Goal: Information Seeking & Learning: Learn about a topic

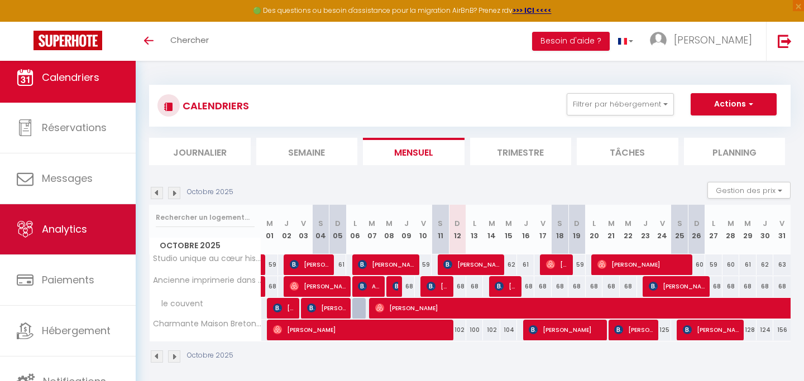
click at [62, 247] on link "Analytics" at bounding box center [68, 229] width 136 height 50
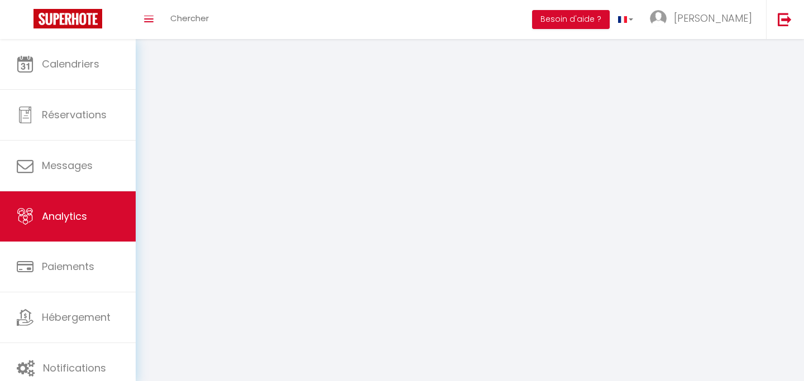
select select "2025"
select select "10"
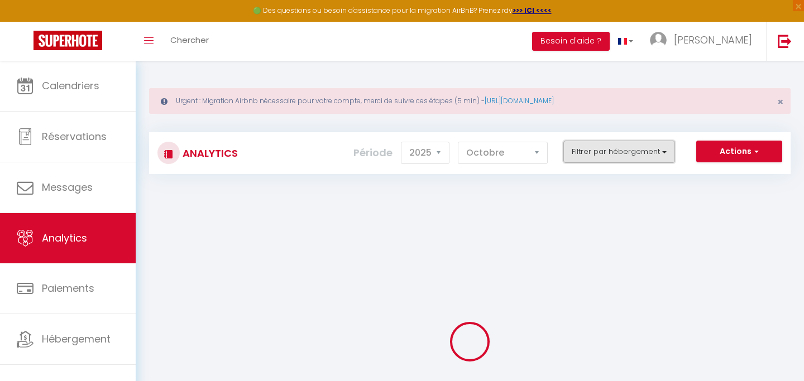
checkbox input "false"
checkbox valence "false"
checkbox couvent "false"
checkbox Grande "false"
checkbox valence "false"
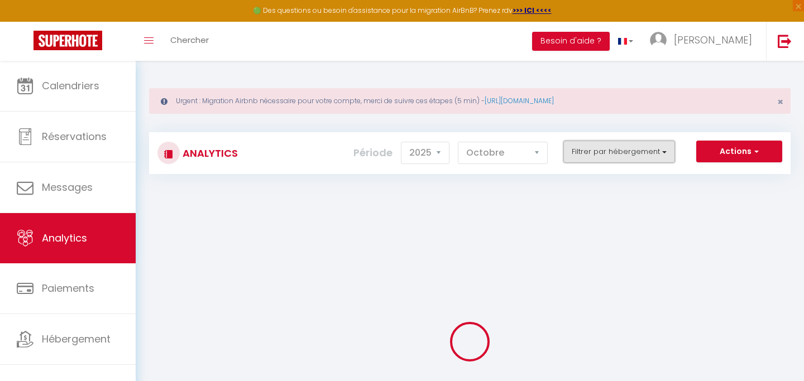
click at [591, 149] on button "Filtrer par hébergement" at bounding box center [619, 152] width 112 height 22
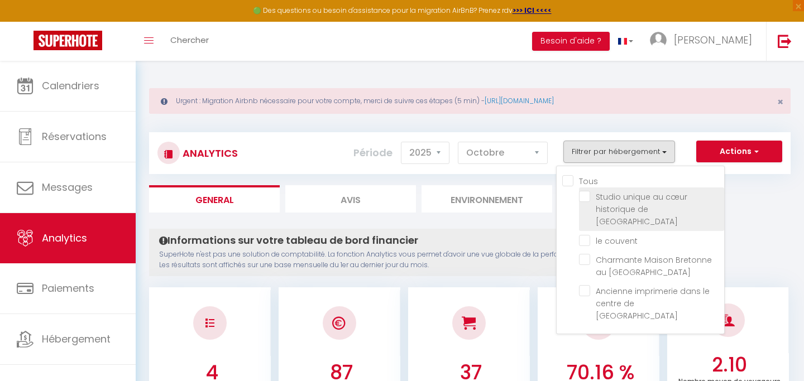
click at [588, 203] on li "Studio unique au cœur historique de [GEOGRAPHIC_DATA]" at bounding box center [651, 210] width 145 height 44
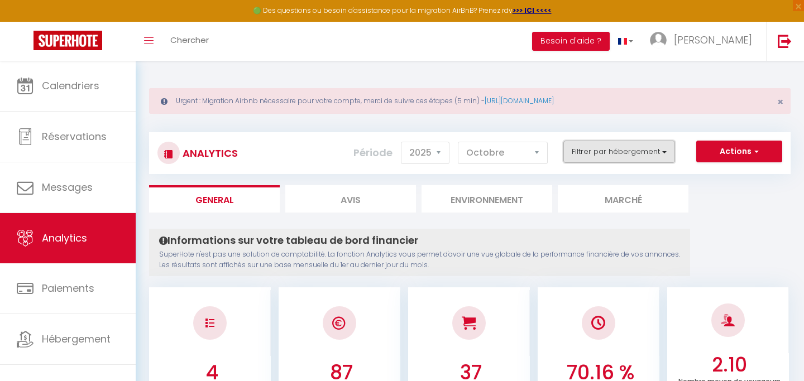
click at [591, 141] on button "Filtrer par hébergement" at bounding box center [619, 152] width 112 height 22
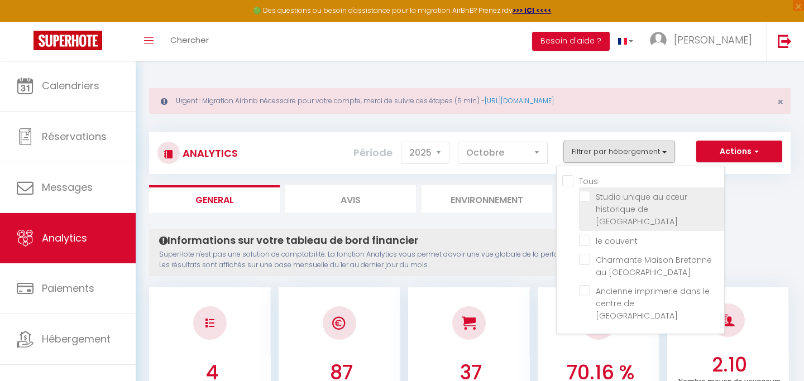
click at [587, 198] on valence "checkbox" at bounding box center [651, 196] width 145 height 11
checkbox valence "true"
checkbox couvent "false"
checkbox Grande "false"
checkbox valence "false"
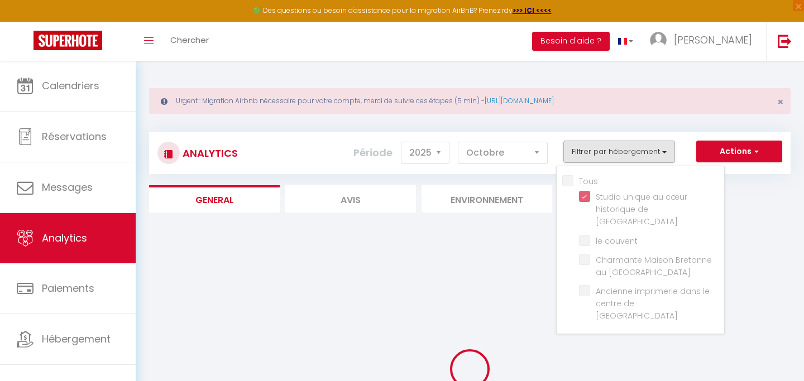
checkbox couvent "false"
checkbox Grande "false"
checkbox valence "false"
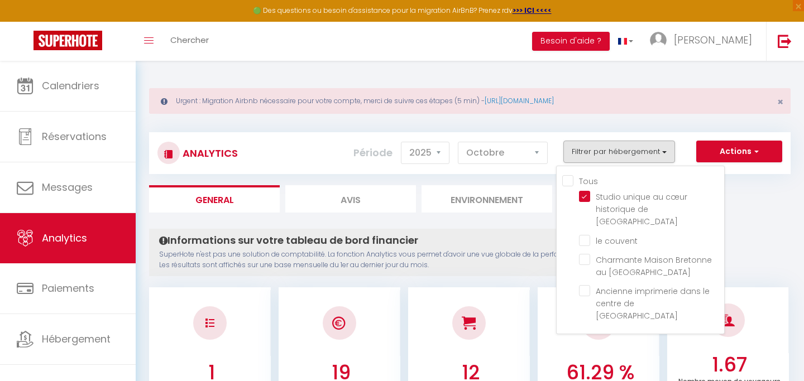
click at [511, 261] on p "SuperHote n'est pas une solution de comptabilité. La fonction Analytics vous pe…" at bounding box center [419, 260] width 521 height 21
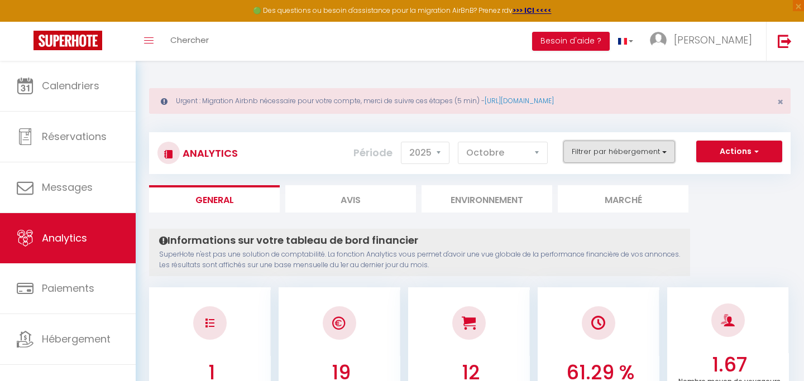
click at [631, 161] on button "Filtrer par hébergement" at bounding box center [619, 152] width 112 height 22
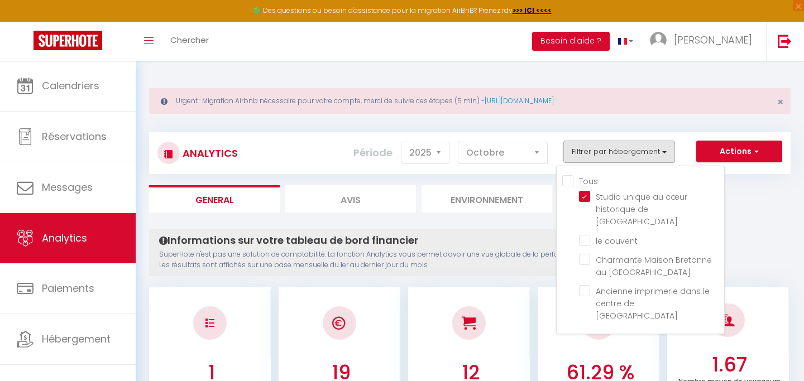
click at [533, 269] on p "SuperHote n'est pas une solution de comptabilité. La fonction Analytics vous pe…" at bounding box center [419, 260] width 521 height 21
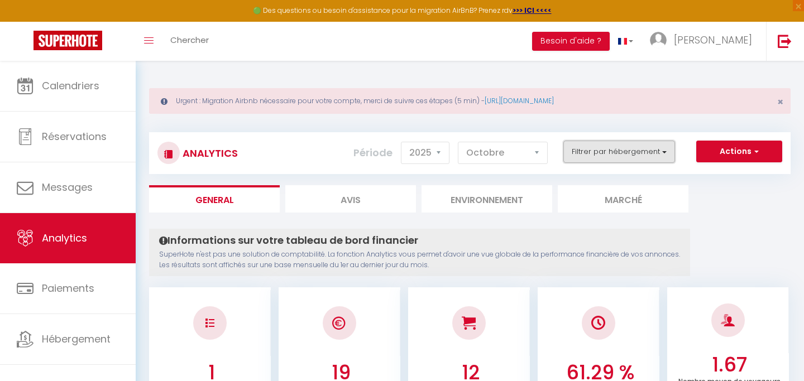
click at [638, 154] on button "Filtrer par hébergement" at bounding box center [619, 152] width 112 height 22
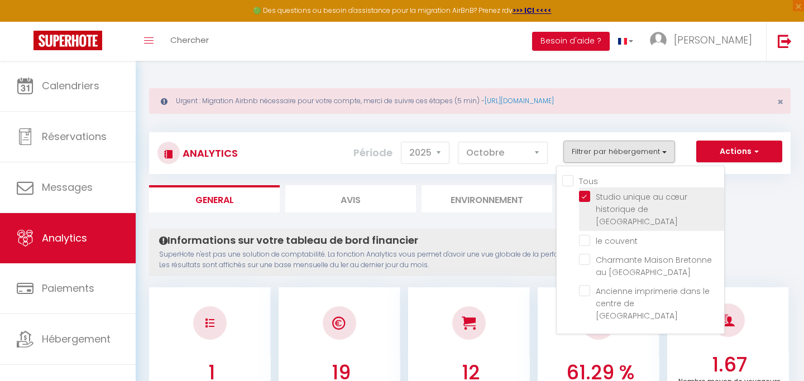
click at [604, 193] on valence "checkbox" at bounding box center [651, 196] width 145 height 11
checkbox valence "false"
checkbox couvent "false"
checkbox Grande "false"
checkbox valence "false"
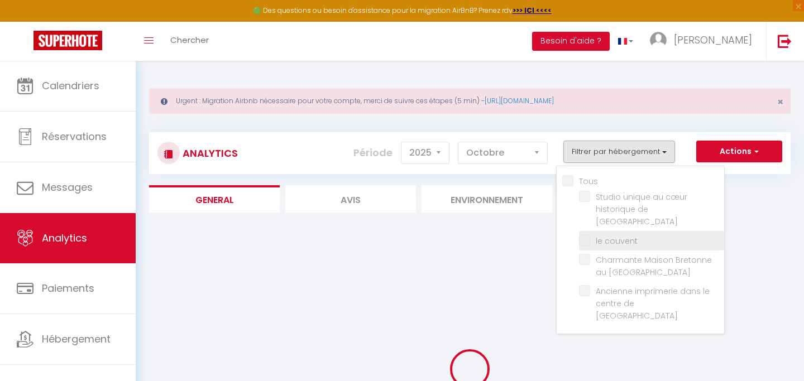
checkbox couvent "false"
checkbox Grande "false"
checkbox valence "false"
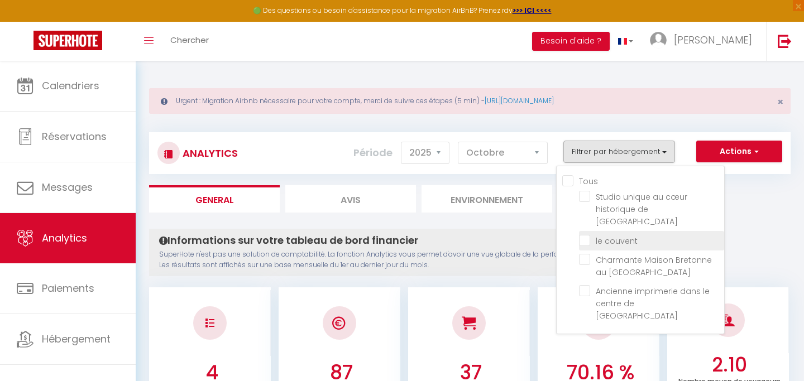
click at [602, 235] on couvent "checkbox" at bounding box center [651, 240] width 145 height 11
checkbox couvent "true"
checkbox Grande "false"
checkbox valence "false"
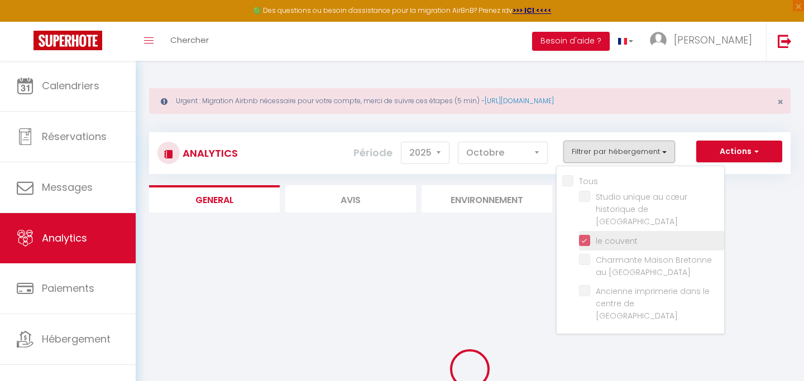
checkbox Grande "false"
checkbox valence "false"
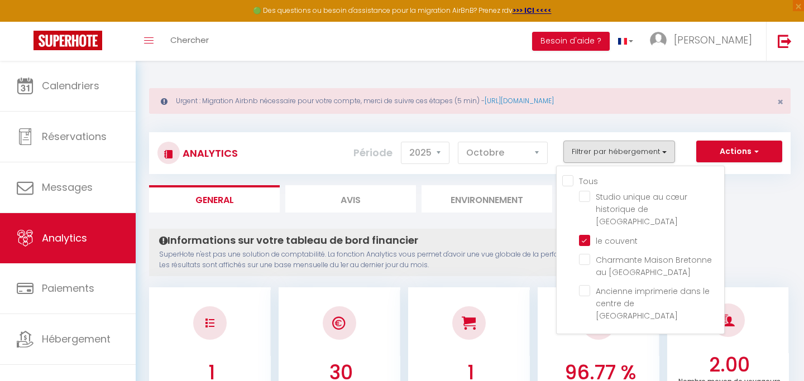
click at [497, 252] on p "SuperHote n'est pas une solution de comptabilité. La fonction Analytics vous pe…" at bounding box center [419, 260] width 521 height 21
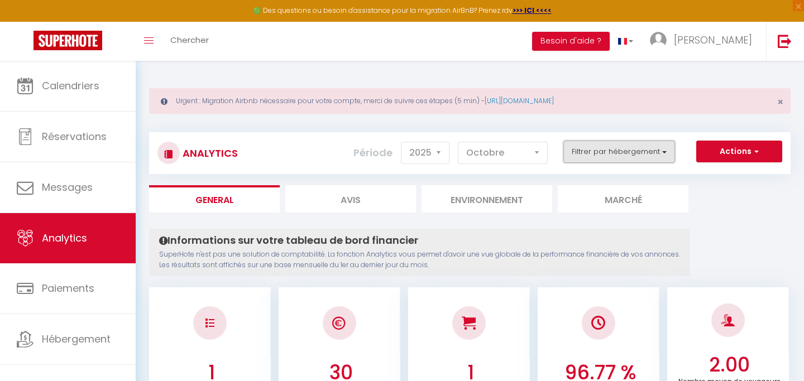
click at [590, 157] on button "Filtrer par hébergement" at bounding box center [619, 152] width 112 height 22
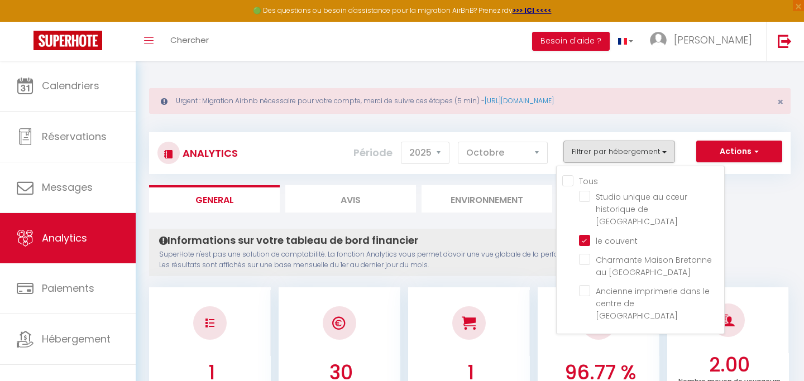
click at [501, 260] on p "SuperHote n'est pas une solution de comptabilité. La fonction Analytics vous pe…" at bounding box center [419, 260] width 521 height 21
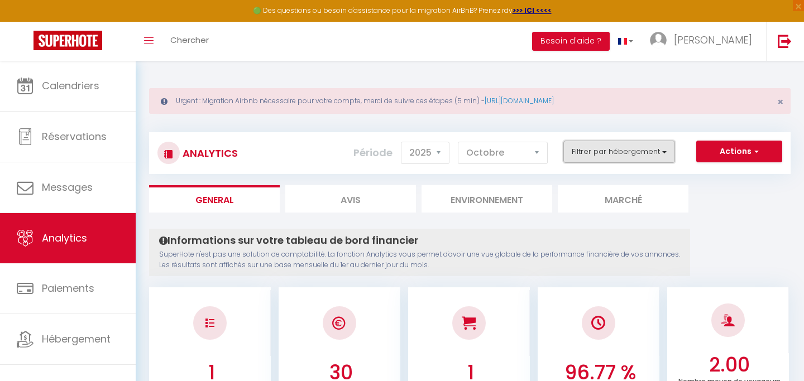
click at [645, 154] on button "Filtrer par hébergement" at bounding box center [619, 152] width 112 height 22
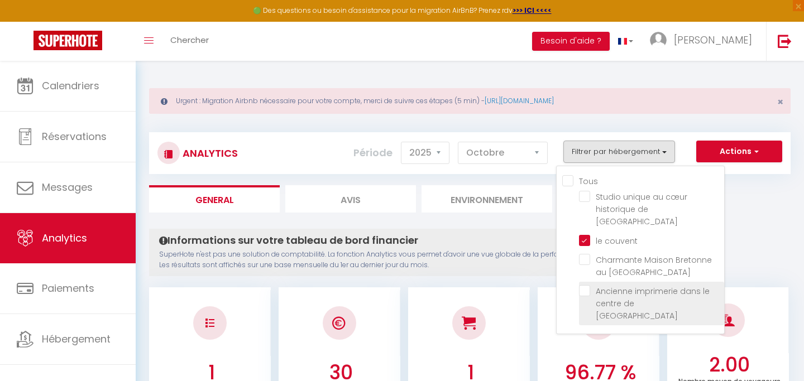
click at [594, 286] on label "Ancienne imprimerie dans le centre de [GEOGRAPHIC_DATA]" at bounding box center [653, 303] width 127 height 37
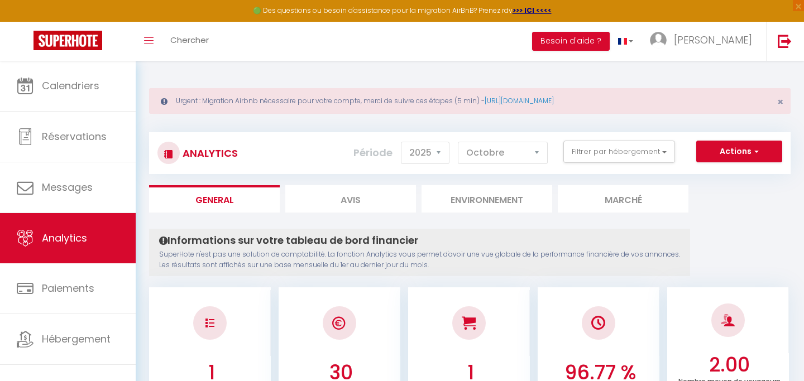
click at [608, 137] on div "Analytics Actions Génération SuperConciergerie Génération SuperAnalyzer Générat…" at bounding box center [470, 153] width 642 height 42
click at [603, 151] on button "Filtrer par hébergement" at bounding box center [619, 152] width 112 height 22
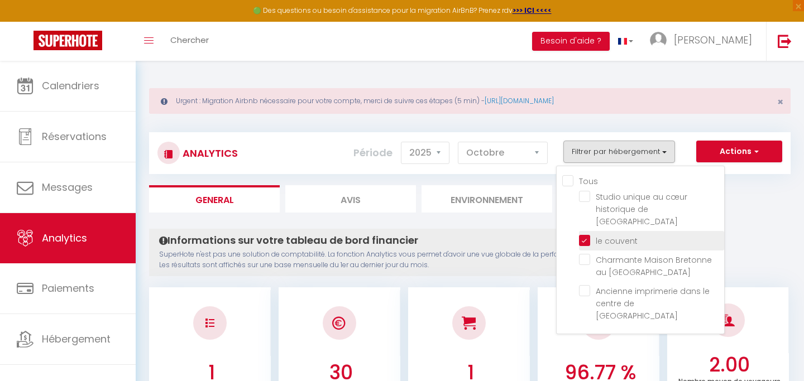
click at [582, 235] on couvent "checkbox" at bounding box center [651, 240] width 145 height 11
checkbox couvent "false"
checkbox Grande "false"
checkbox valence "false"
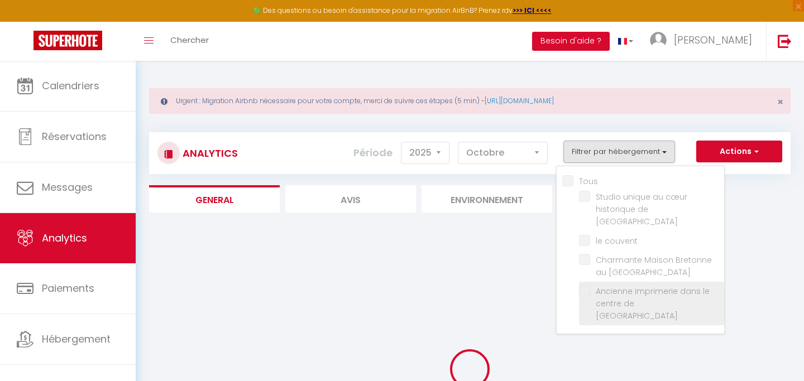
checkbox Grande "false"
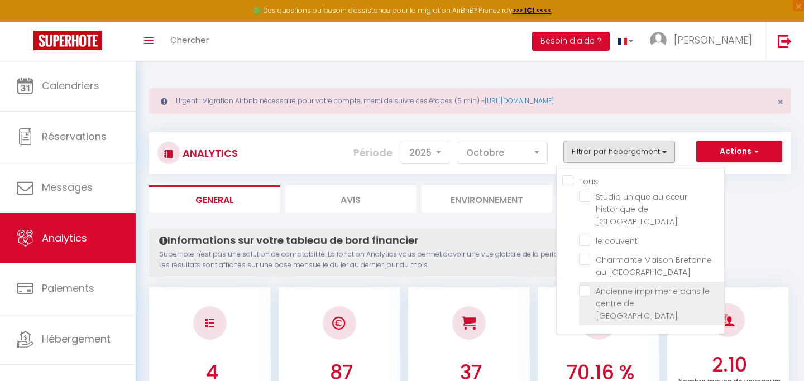
click at [584, 285] on valence "checkbox" at bounding box center [651, 290] width 145 height 11
checkbox valence "true"
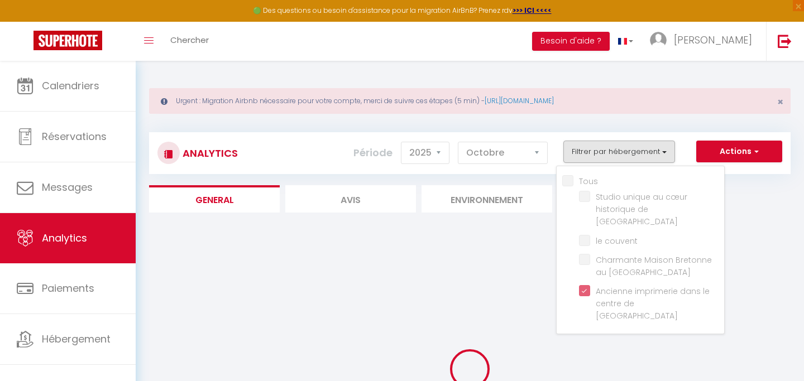
checkbox Grande "false"
click at [0, 0] on div at bounding box center [0, 0] width 0 height 0
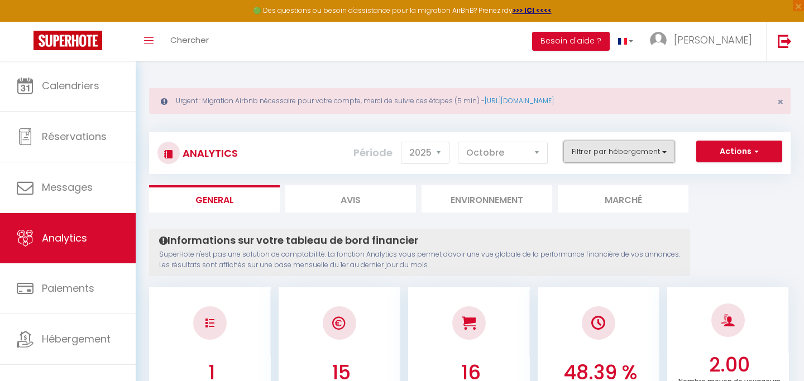
click at [594, 156] on button "Filtrer par hébergement" at bounding box center [619, 152] width 112 height 22
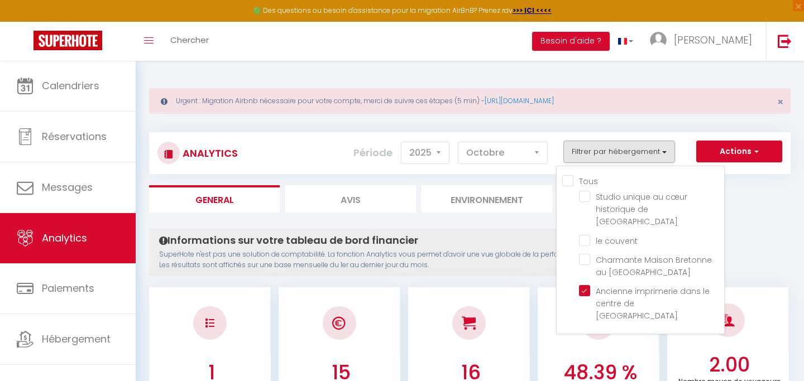
click at [569, 181] on input "Tous" at bounding box center [643, 180] width 162 height 11
checkbox input "true"
checkbox valence "true"
checkbox couvent "true"
checkbox Grande "true"
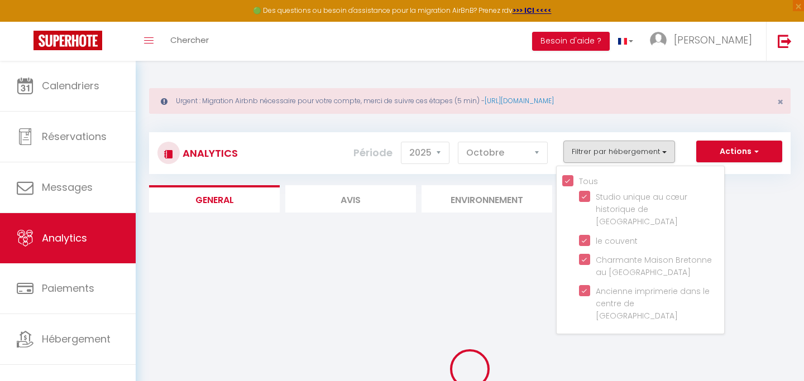
click at [492, 276] on div at bounding box center [470, 369] width 642 height 281
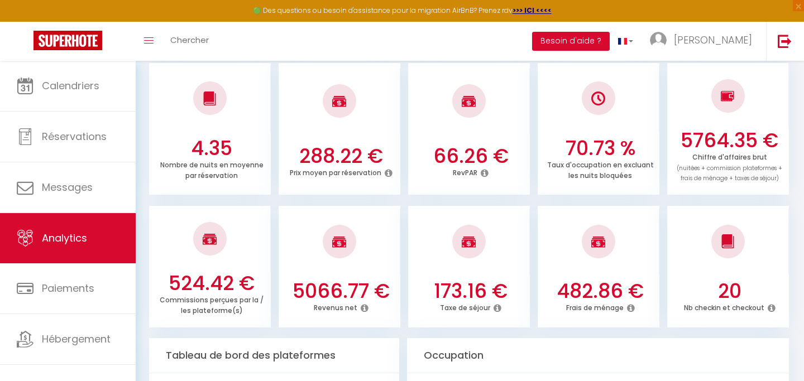
scroll to position [375, 0]
